Goal: Information Seeking & Learning: Check status

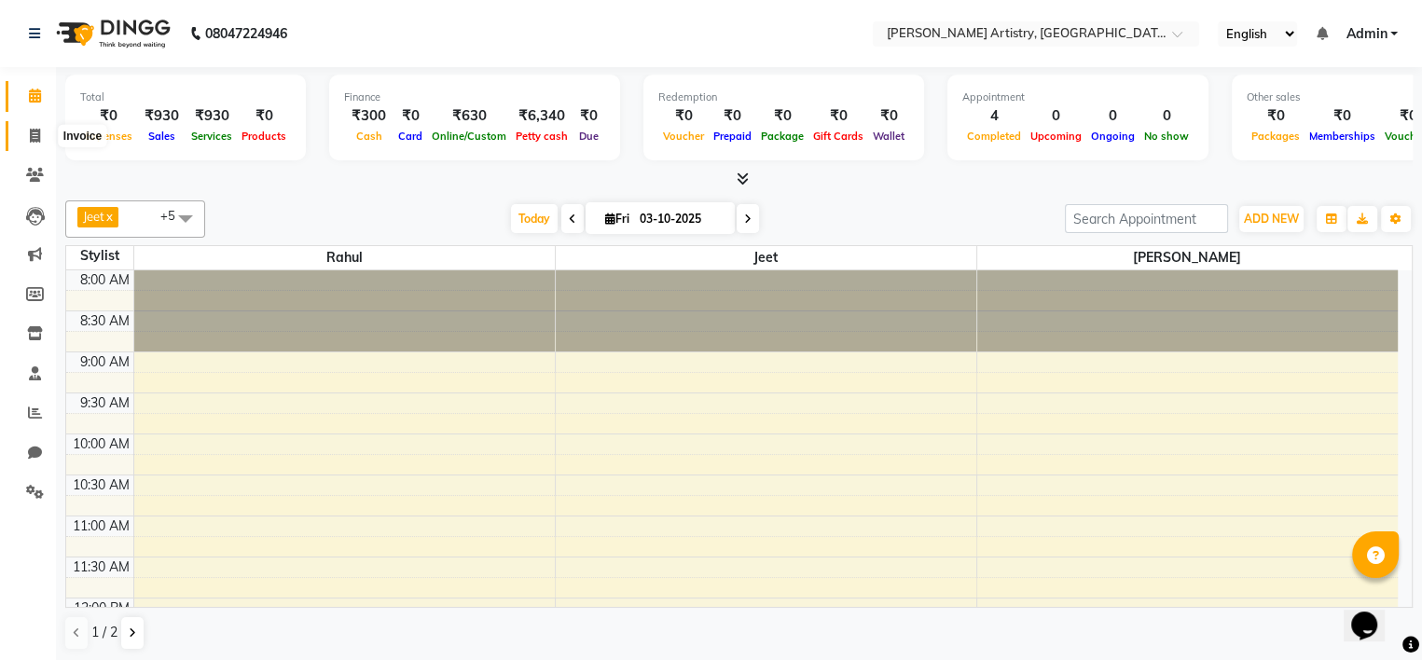
click at [31, 136] on icon at bounding box center [35, 136] width 10 height 14
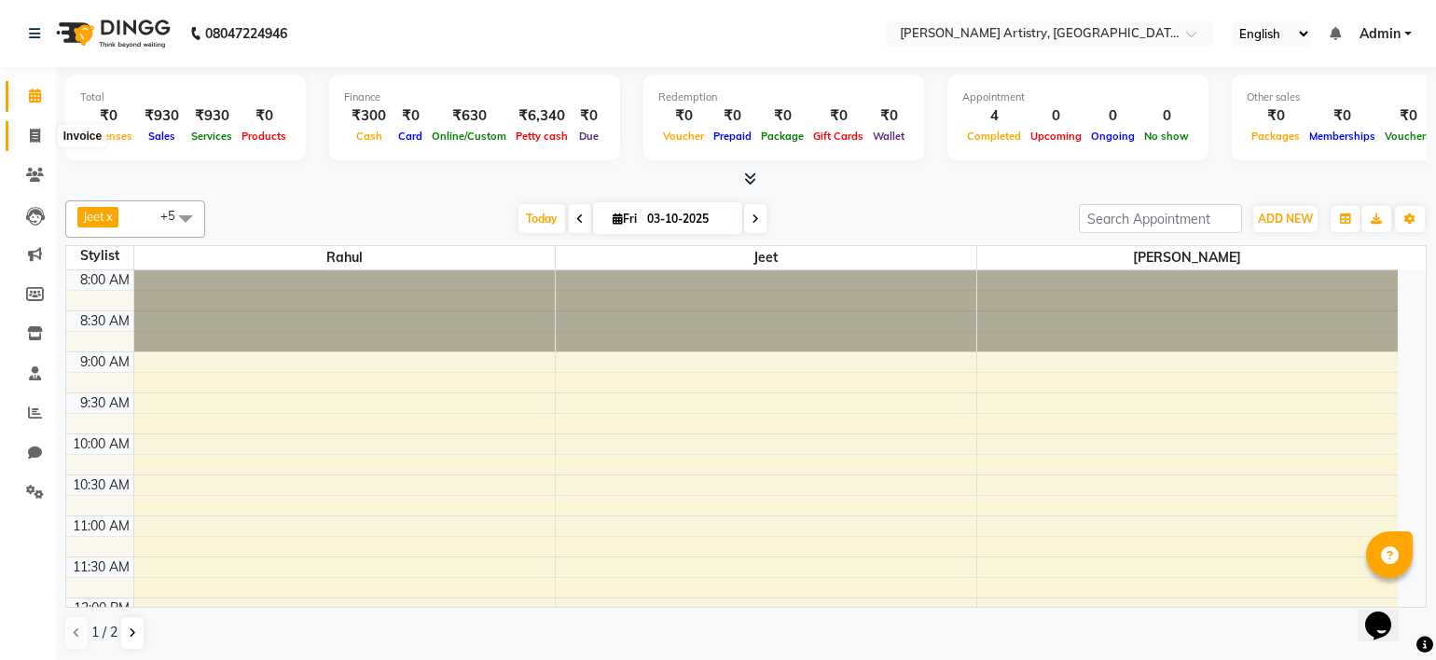
select select "8322"
select select "service"
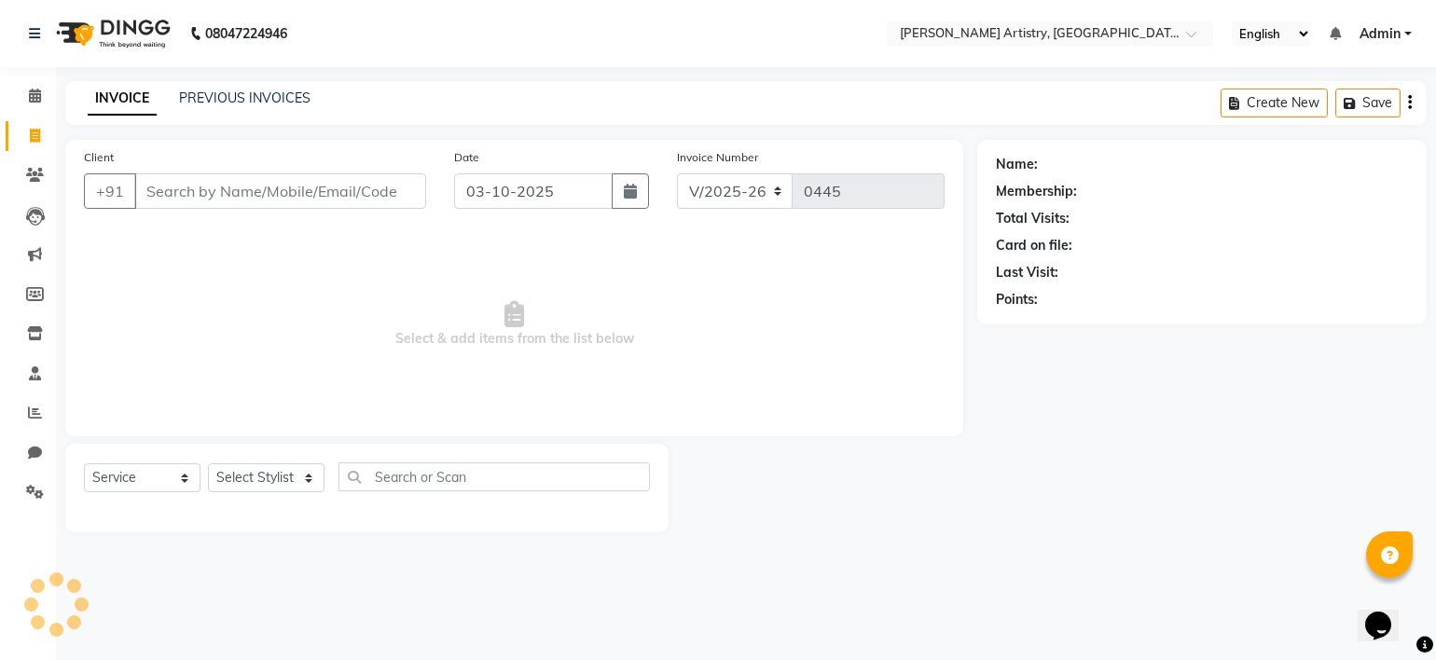
click at [31, 136] on icon at bounding box center [35, 136] width 10 height 14
select select "8322"
select select "service"
click at [33, 168] on icon at bounding box center [35, 175] width 18 height 14
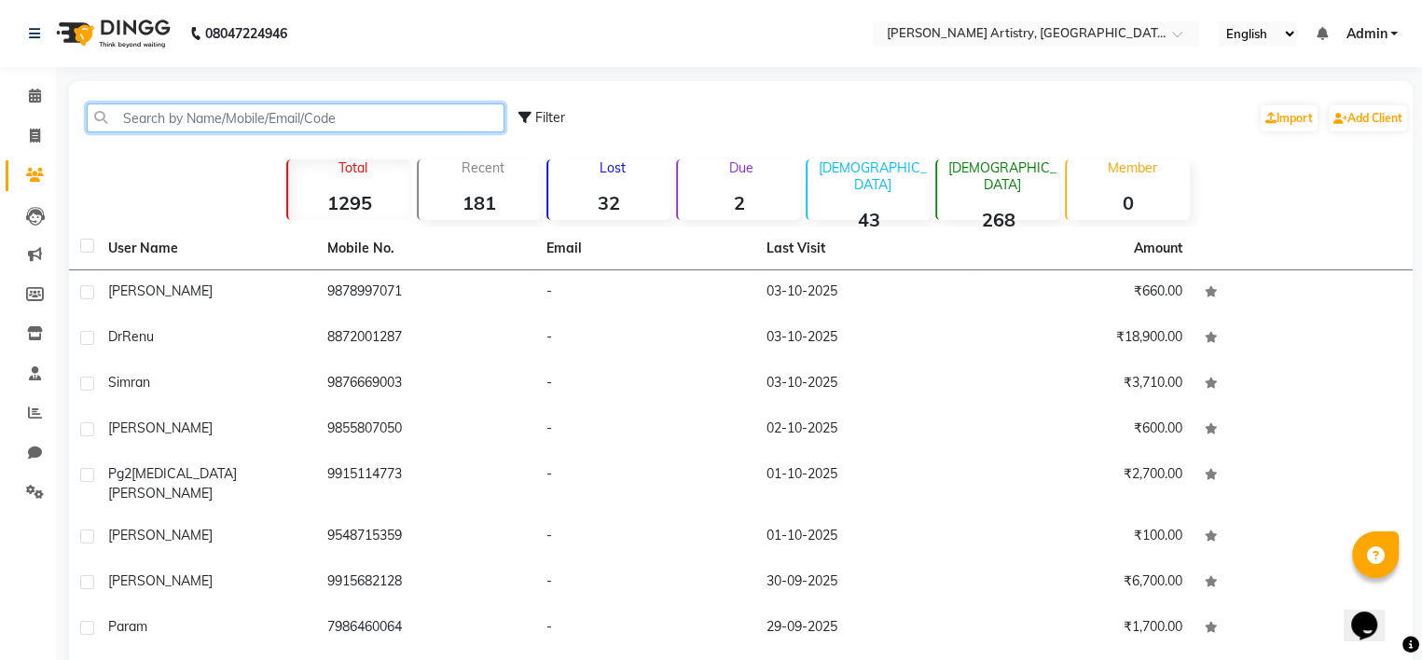
click at [190, 115] on input "text" at bounding box center [296, 118] width 418 height 29
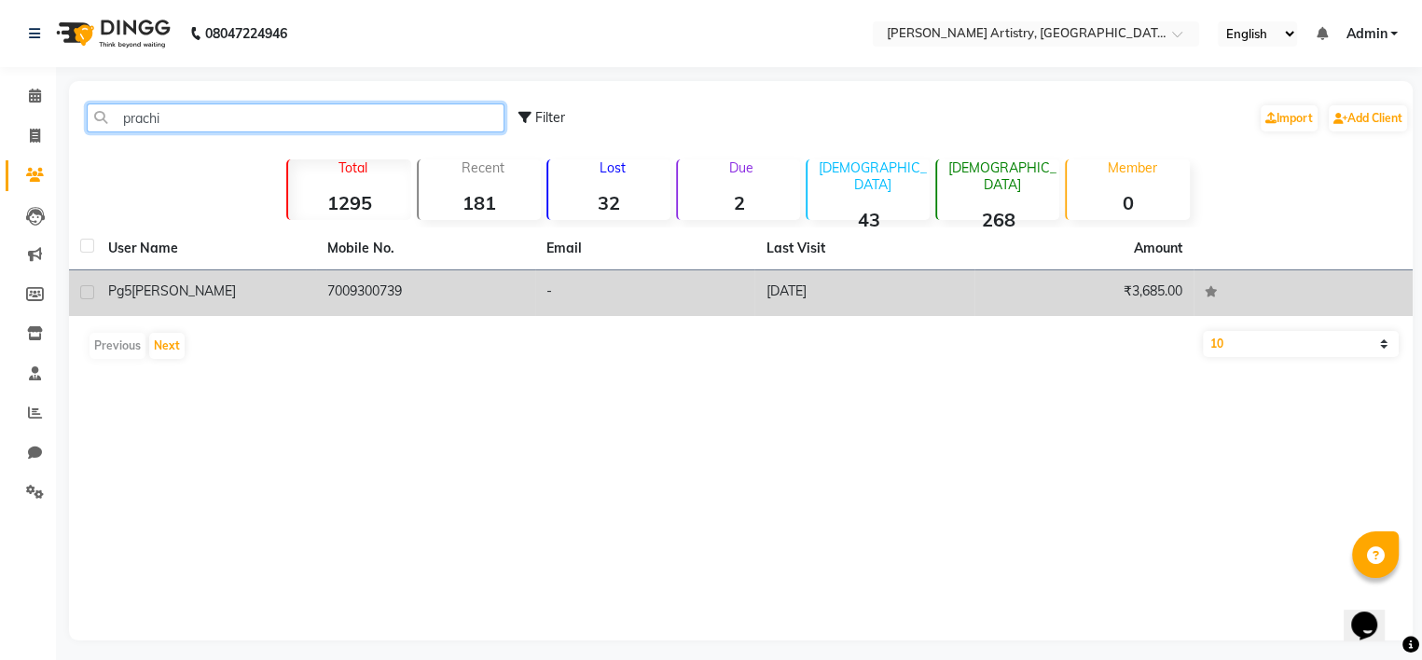
type input "prachi"
click at [350, 281] on td "7009300739" at bounding box center [425, 293] width 219 height 46
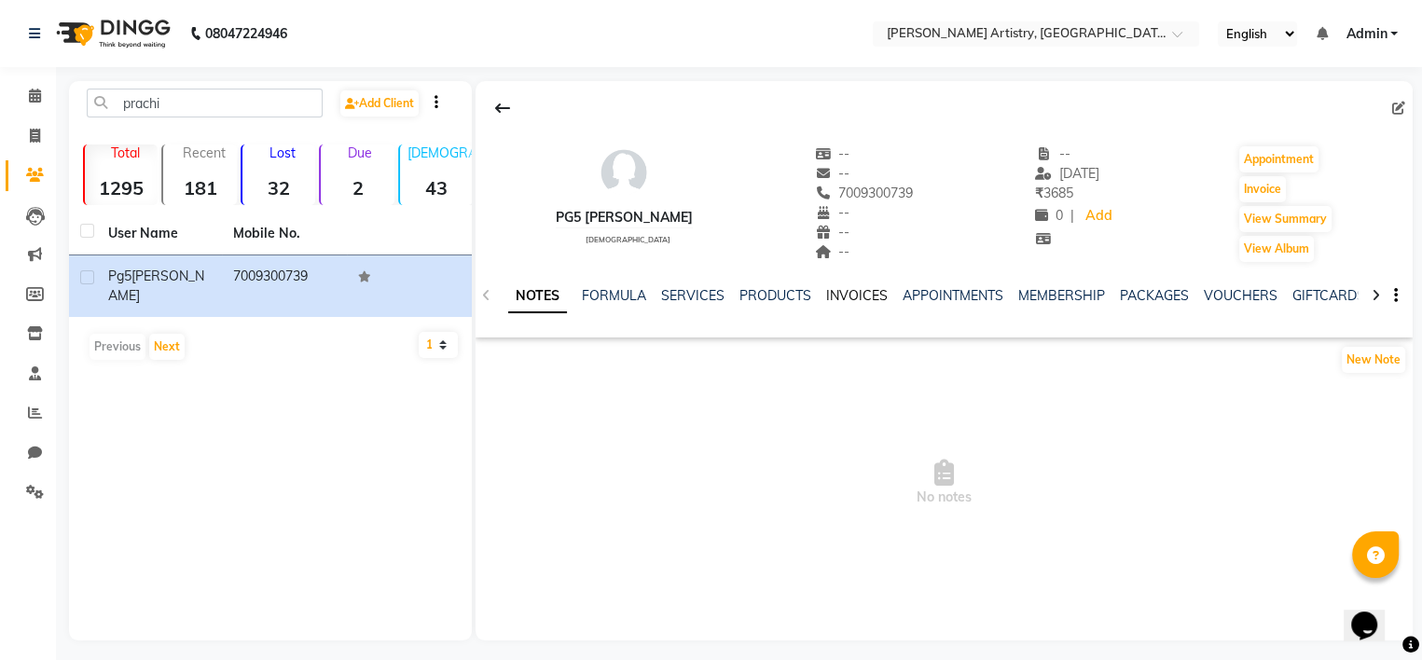
click at [837, 297] on link "INVOICES" at bounding box center [857, 295] width 62 height 17
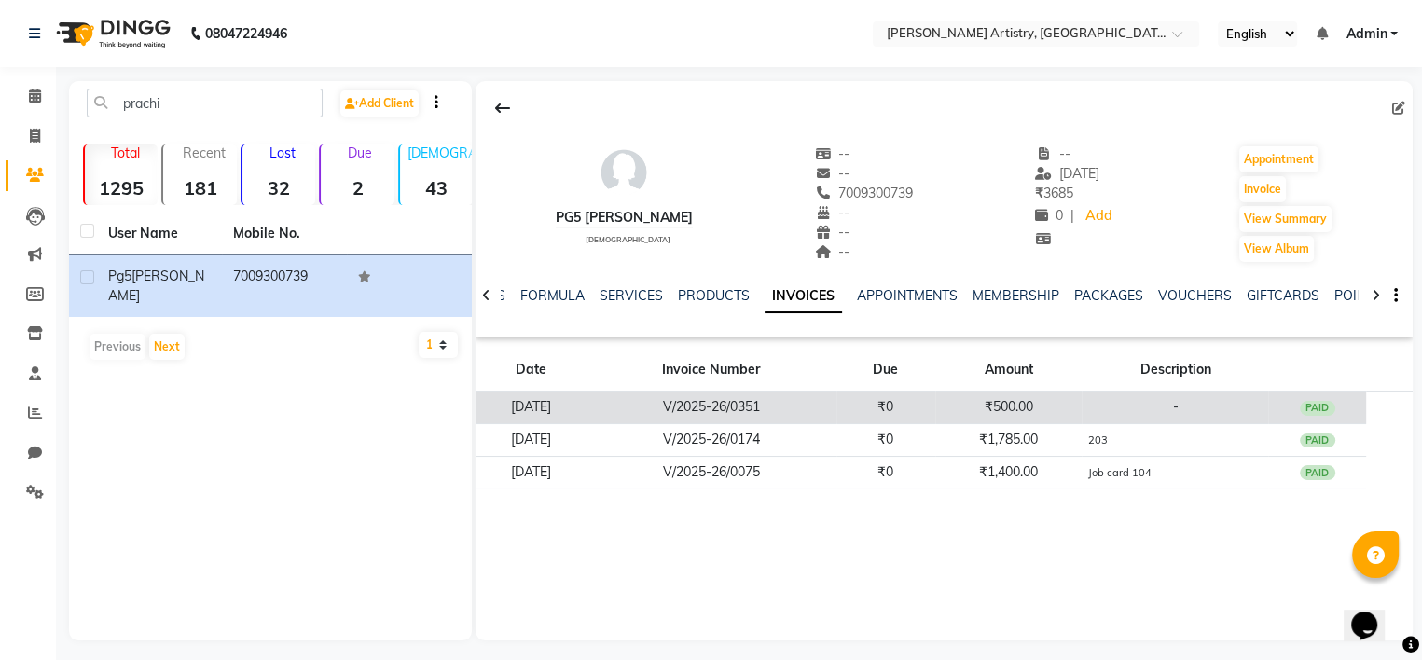
click at [961, 409] on td "₹500.00" at bounding box center [1008, 408] width 147 height 33
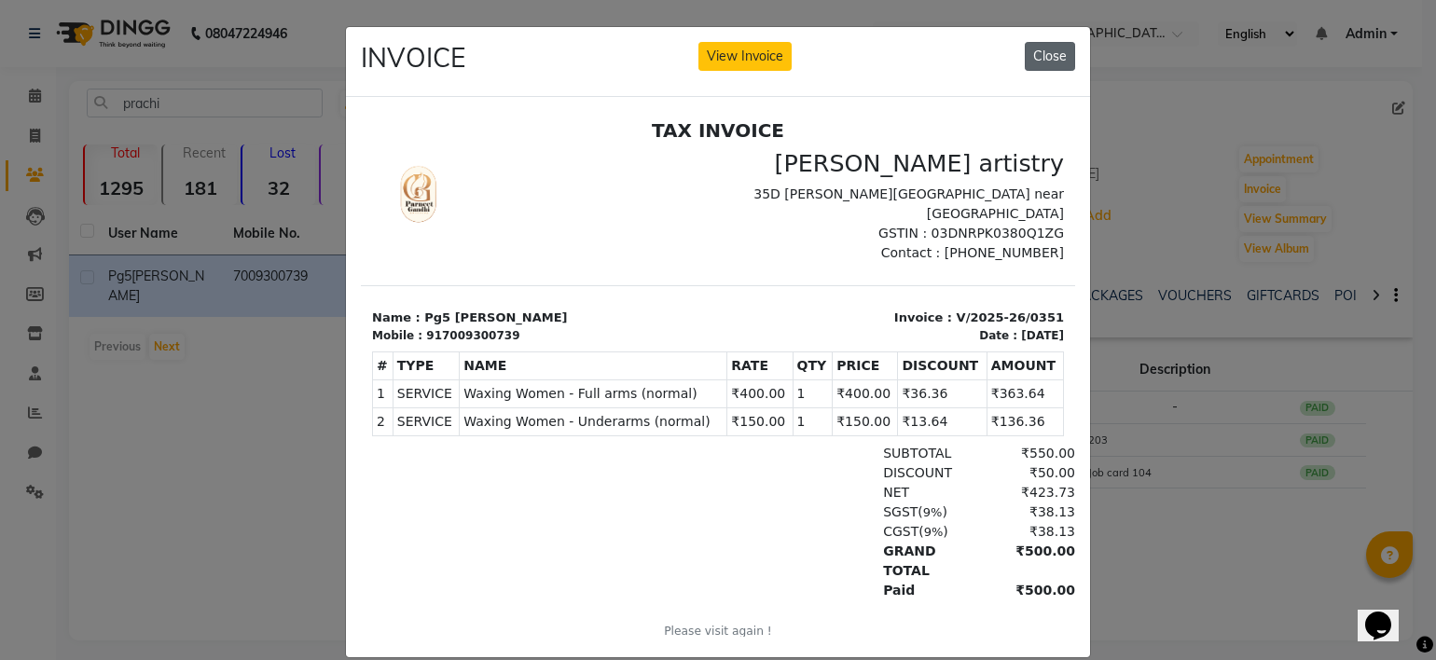
click at [1044, 61] on button "Close" at bounding box center [1050, 56] width 50 height 29
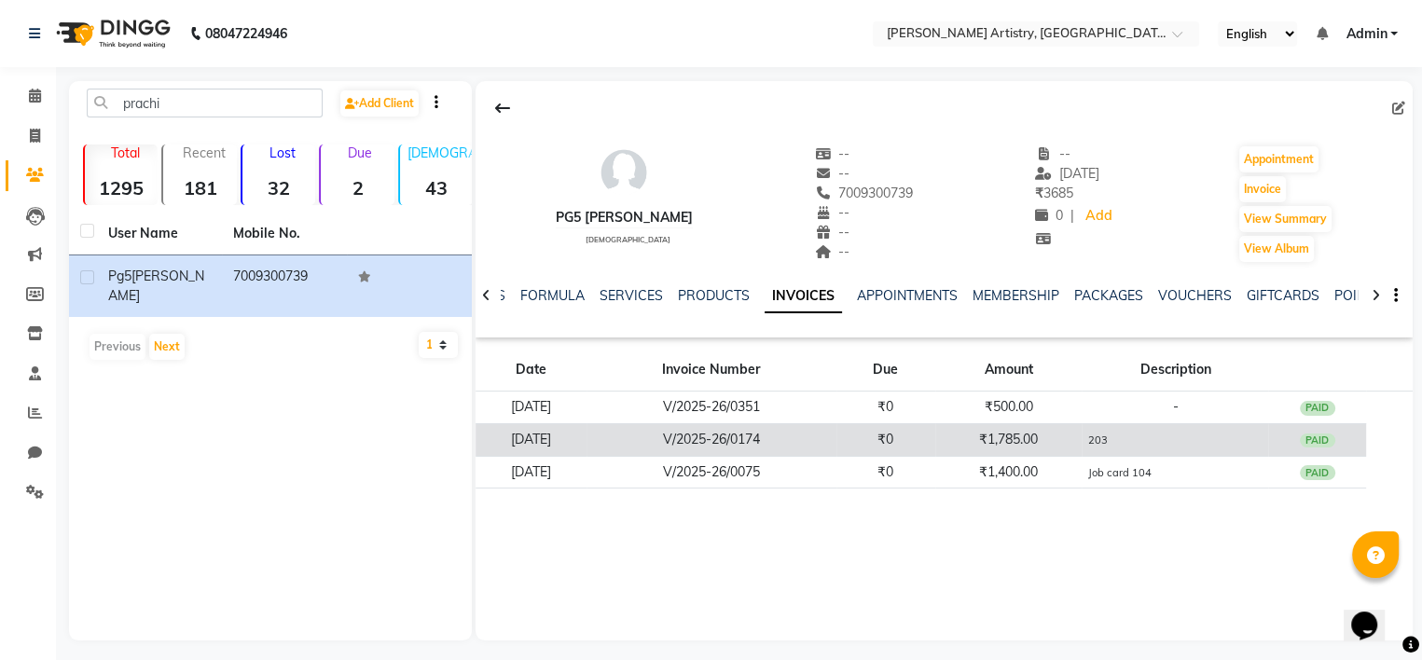
click at [870, 447] on td "₹0" at bounding box center [886, 439] width 99 height 33
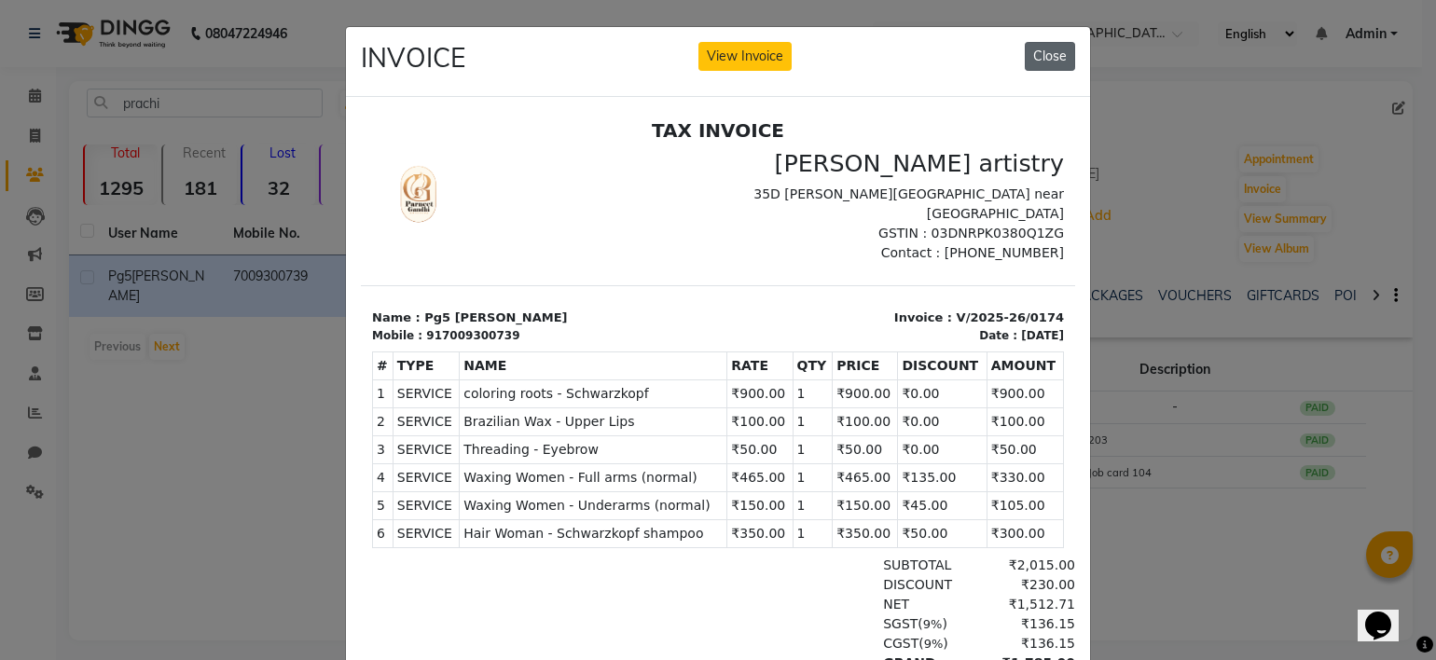
click at [1042, 59] on button "Close" at bounding box center [1050, 56] width 50 height 29
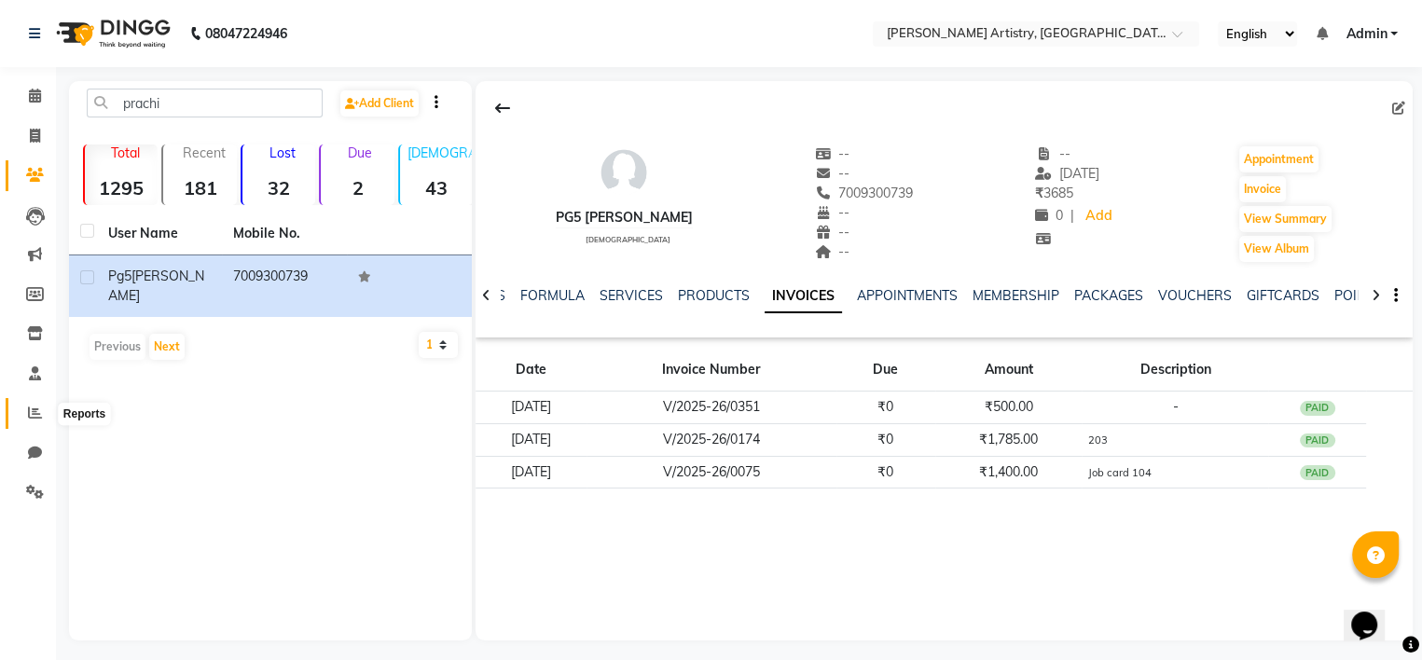
click at [37, 407] on icon at bounding box center [35, 413] width 14 height 14
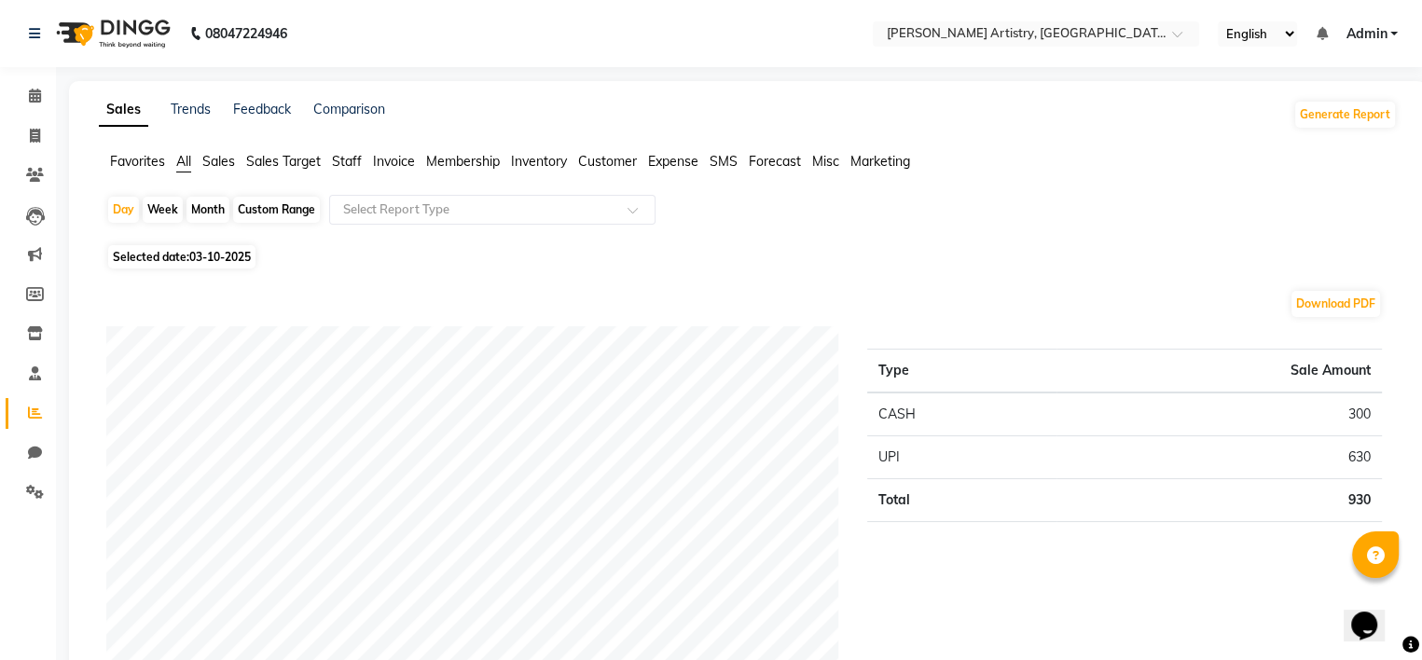
click at [199, 209] on div "Month" at bounding box center [208, 210] width 43 height 26
select select "10"
select select "2025"
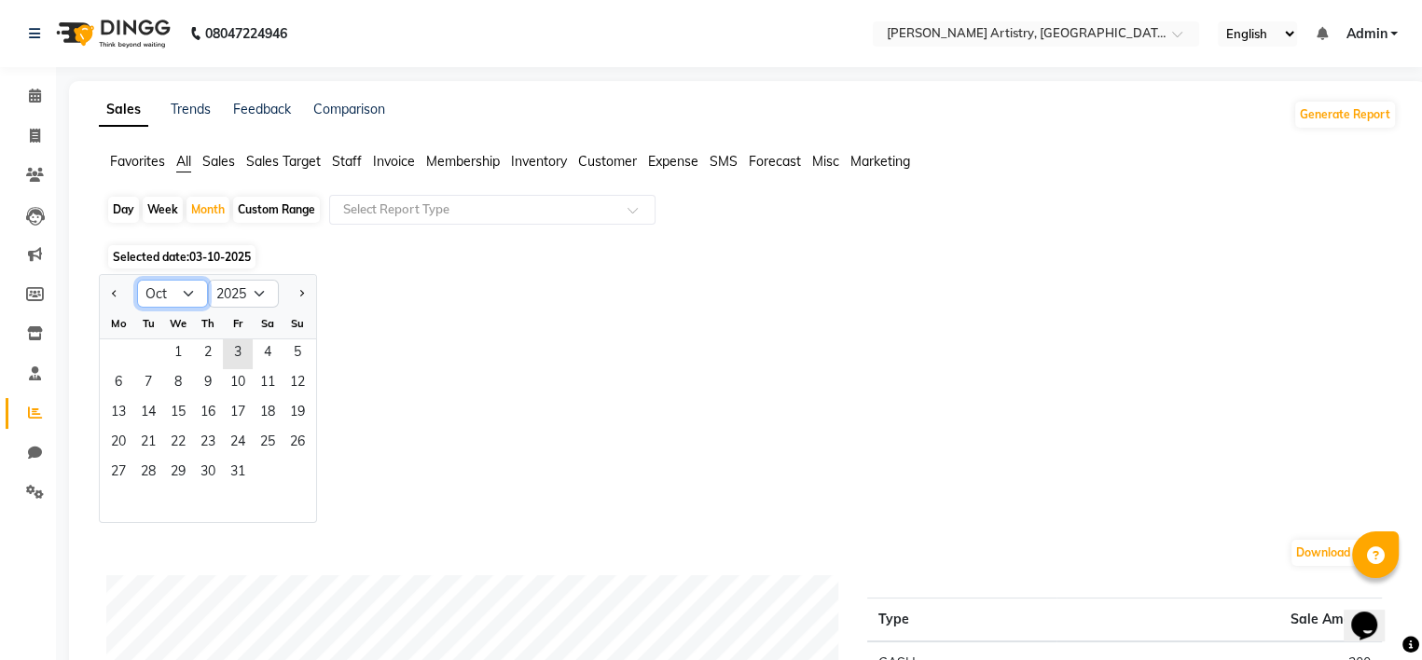
click at [183, 295] on select "Jan Feb Mar Apr May Jun [DATE] Aug Sep Oct Nov Dec" at bounding box center [172, 294] width 71 height 28
select select "9"
click at [137, 280] on select "Jan Feb Mar Apr May Jun [DATE] Aug Sep Oct Nov Dec" at bounding box center [172, 294] width 71 height 28
click at [131, 356] on span "1" at bounding box center [119, 354] width 30 height 30
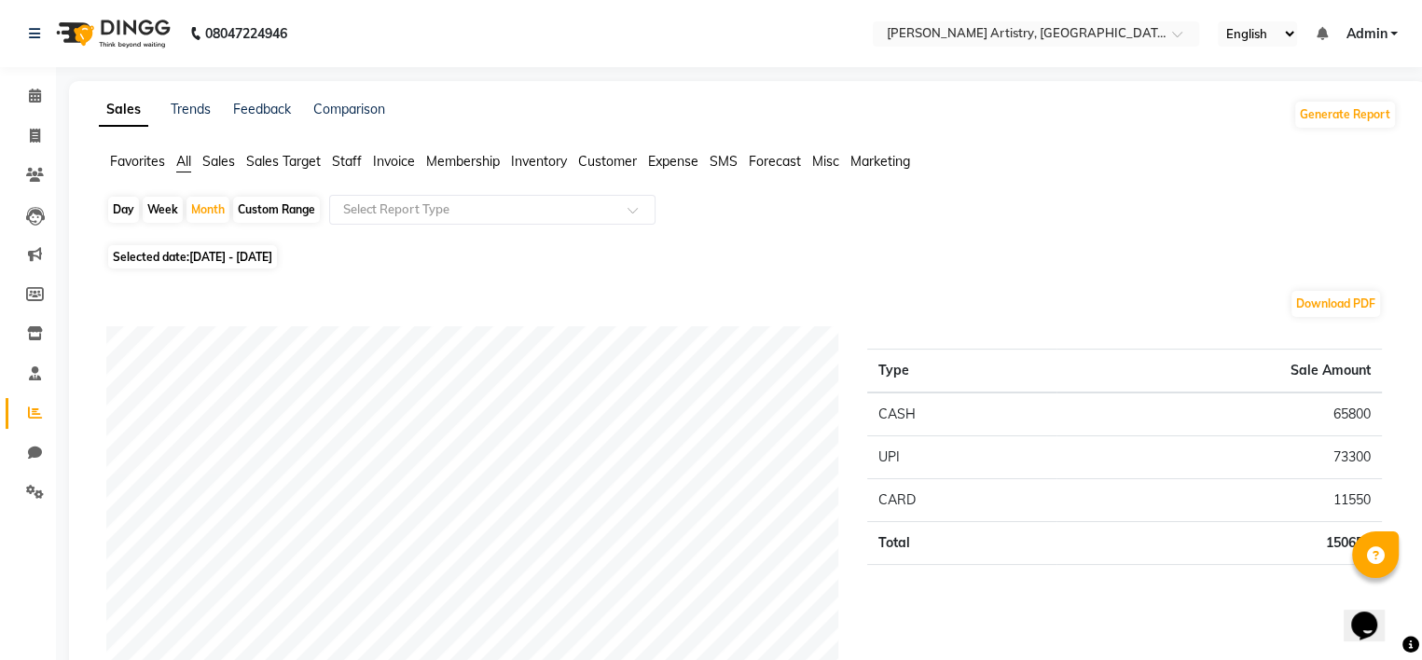
click at [339, 165] on span "Staff" at bounding box center [347, 161] width 30 height 17
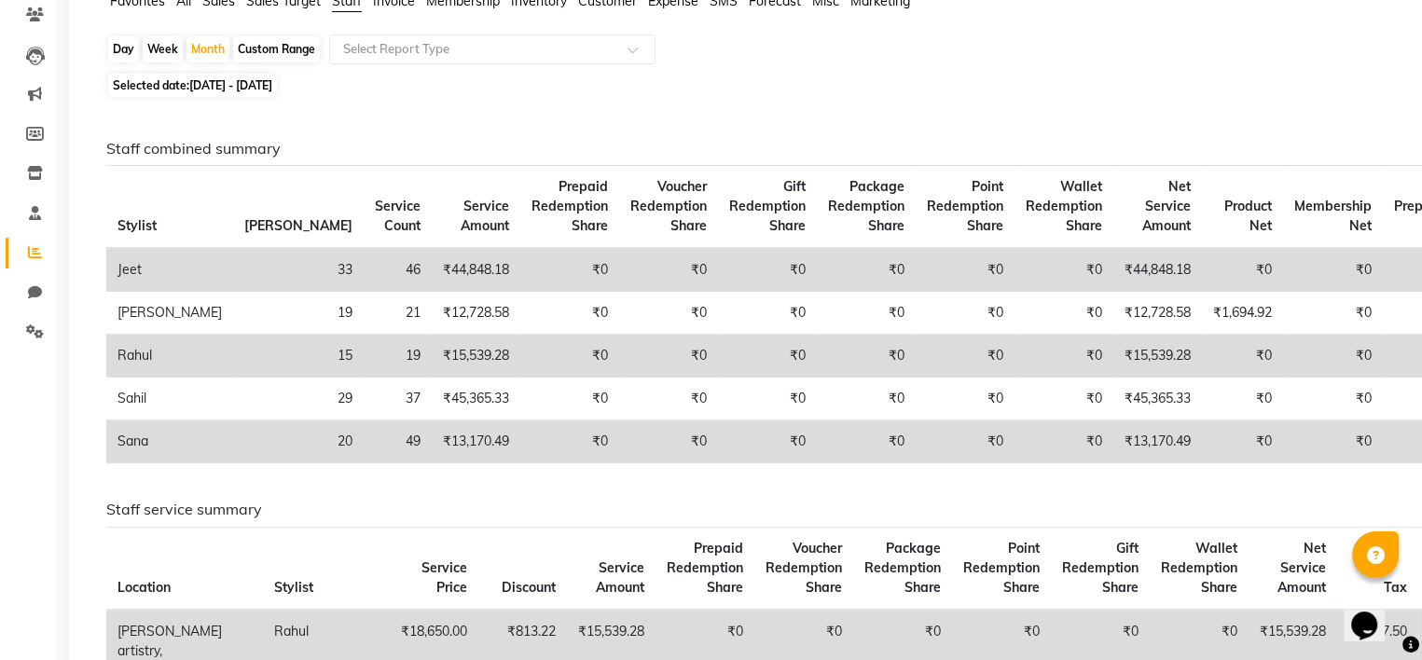
scroll to position [161, 0]
